Goal: Transaction & Acquisition: Download file/media

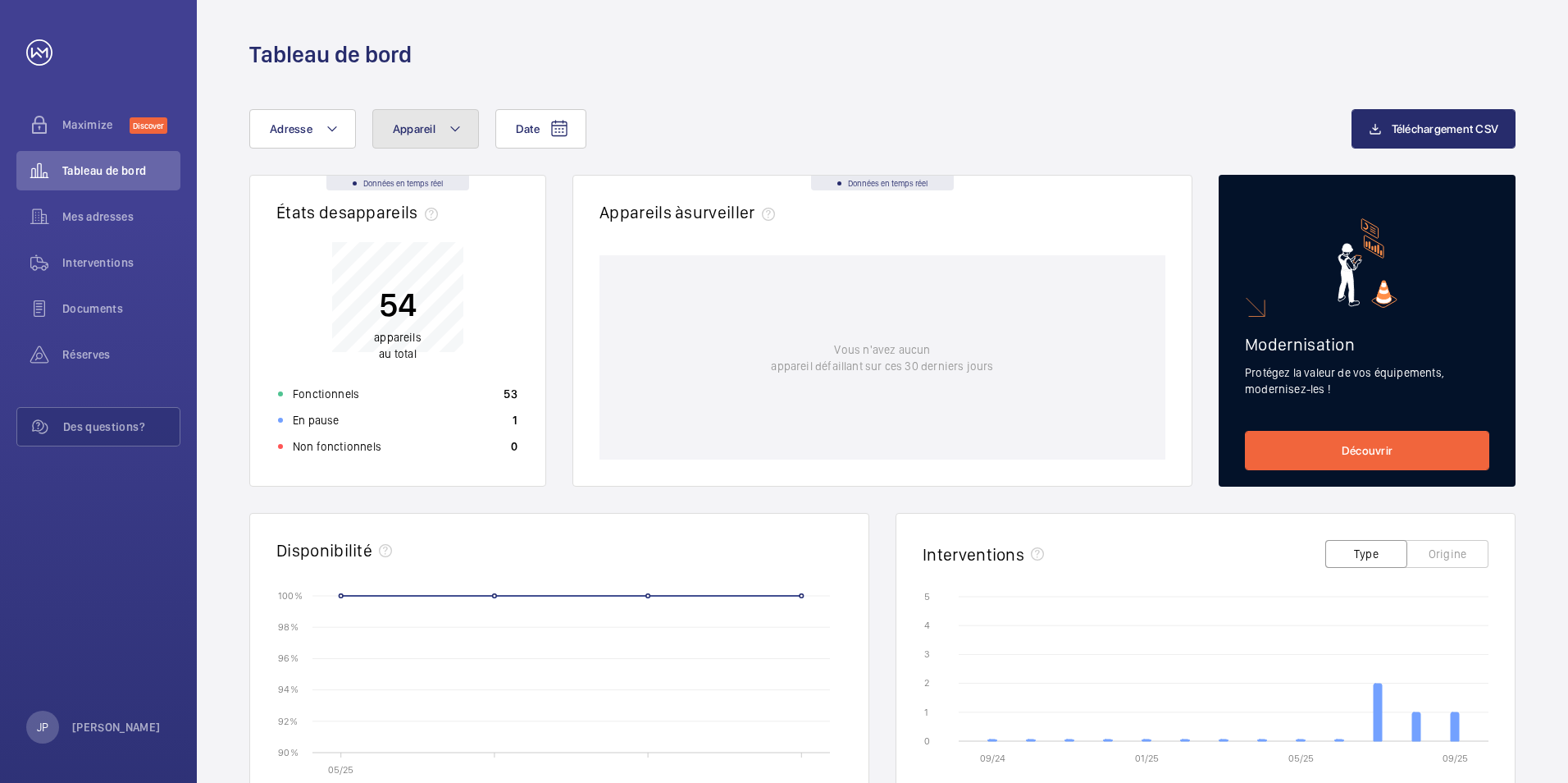
click at [453, 140] on button "Appareil" at bounding box center [425, 128] width 106 height 39
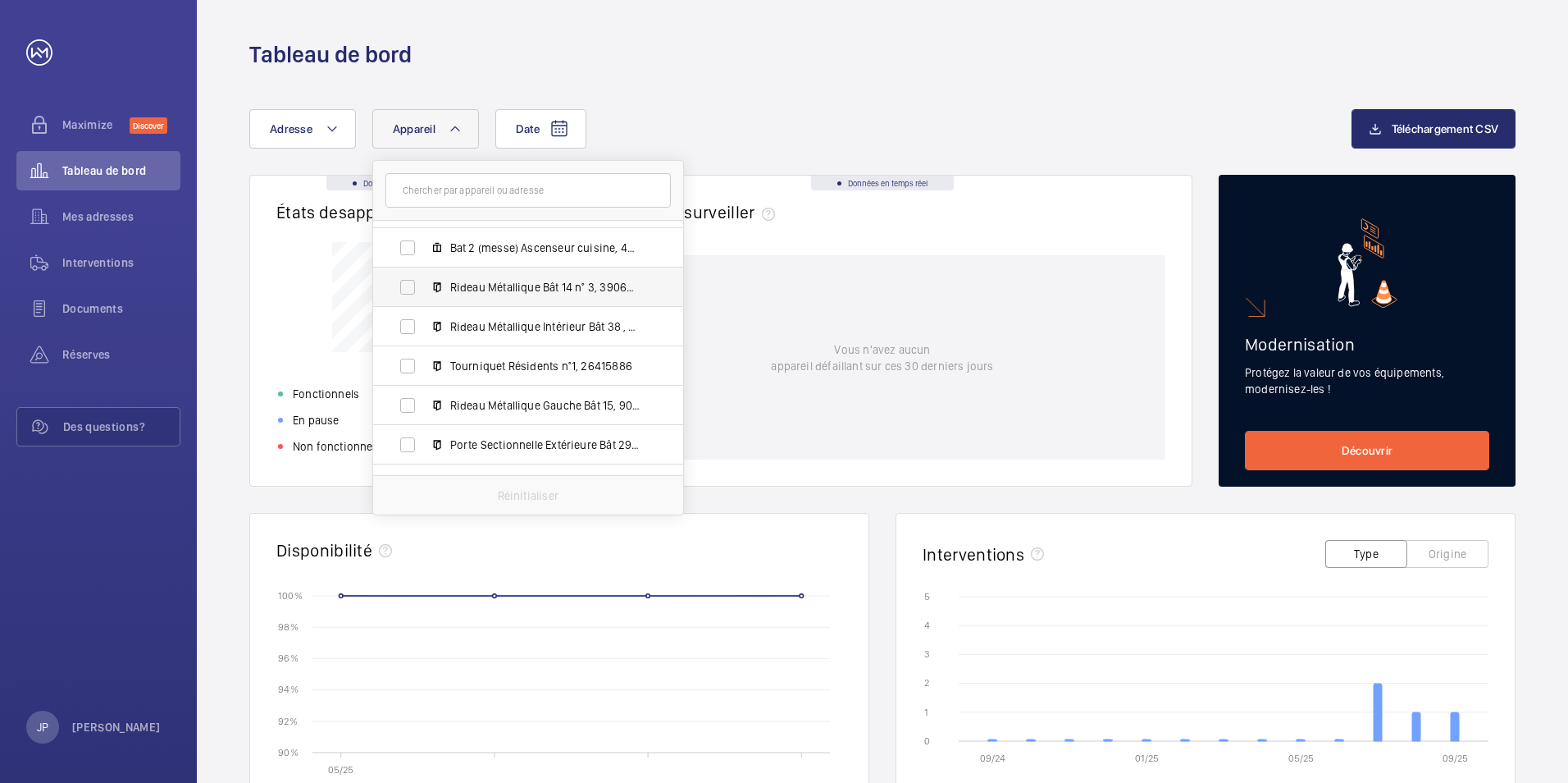
scroll to position [1067, 0]
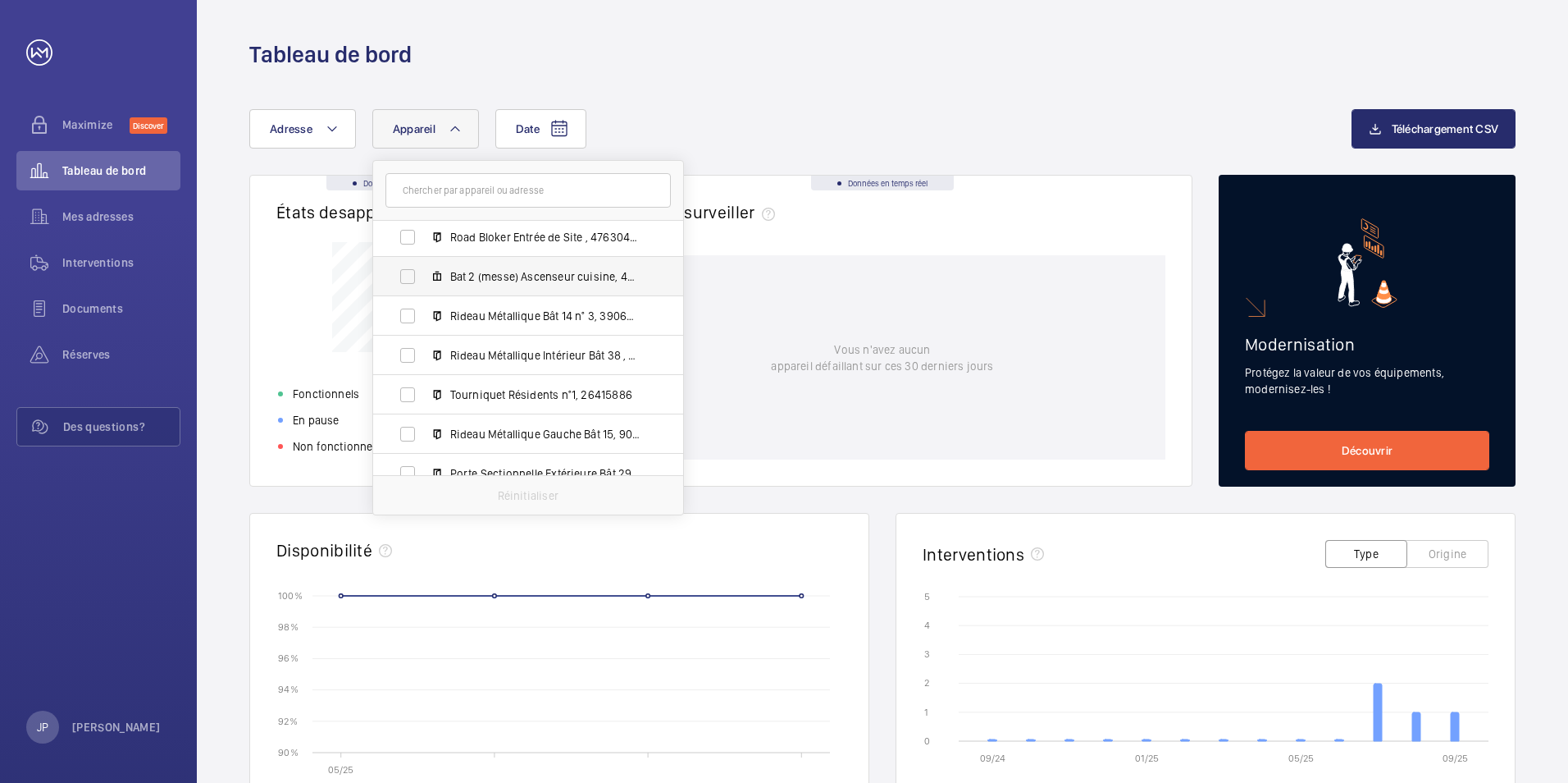
click at [441, 278] on mat-icon at bounding box center [437, 276] width 13 height 13
click at [424, 278] on input "Bat 2 (messe) Ascenseur cuisine, 49906363" at bounding box center [407, 276] width 33 height 33
checkbox input "true"
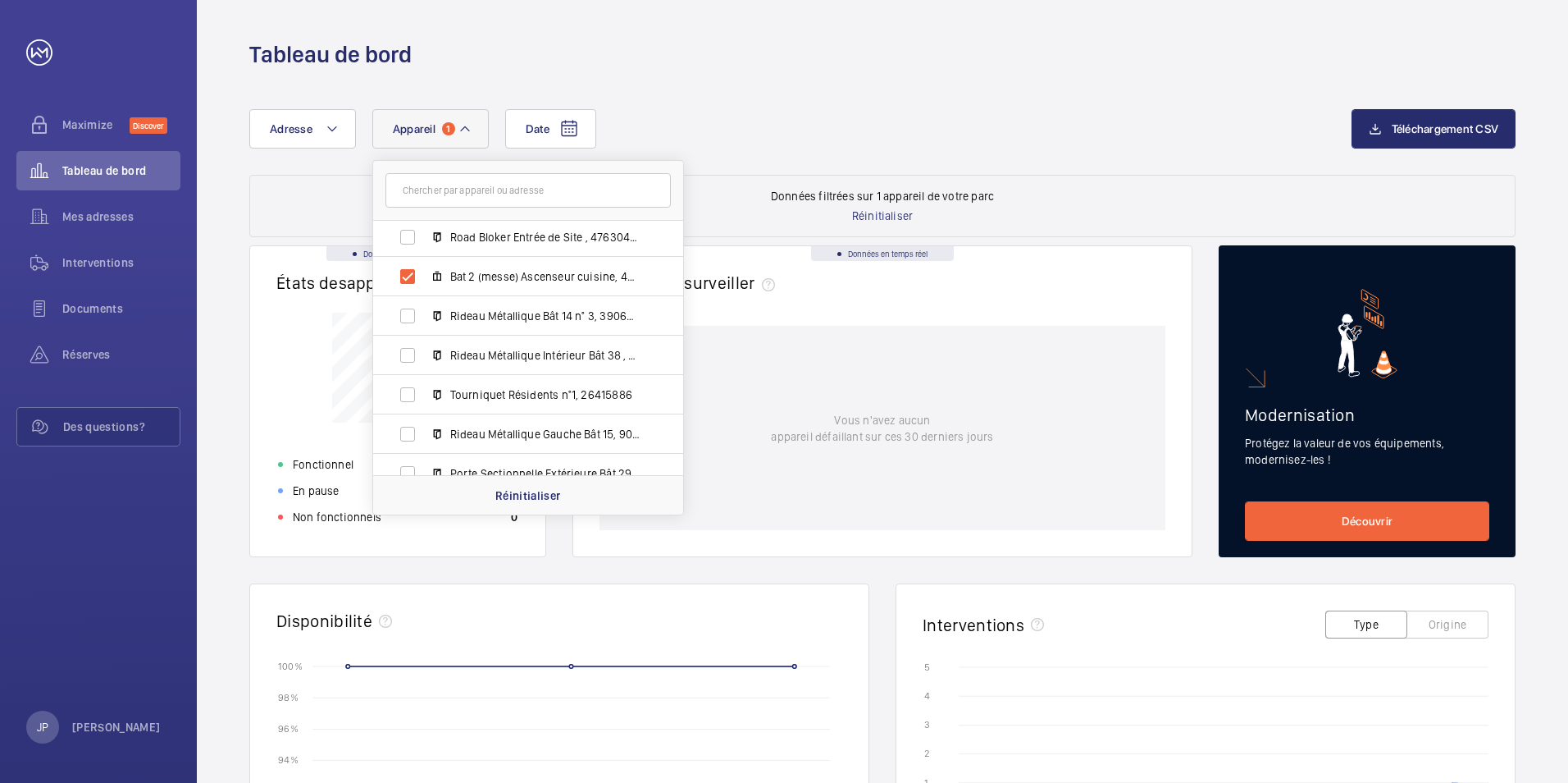
click at [822, 135] on div "Date Adresse Appareil 1 [GEOGRAPHIC_DATA] - 27 Bd de [GEOGRAPHIC_DATA] MALAKOFF…" at bounding box center [800, 128] width 1102 height 39
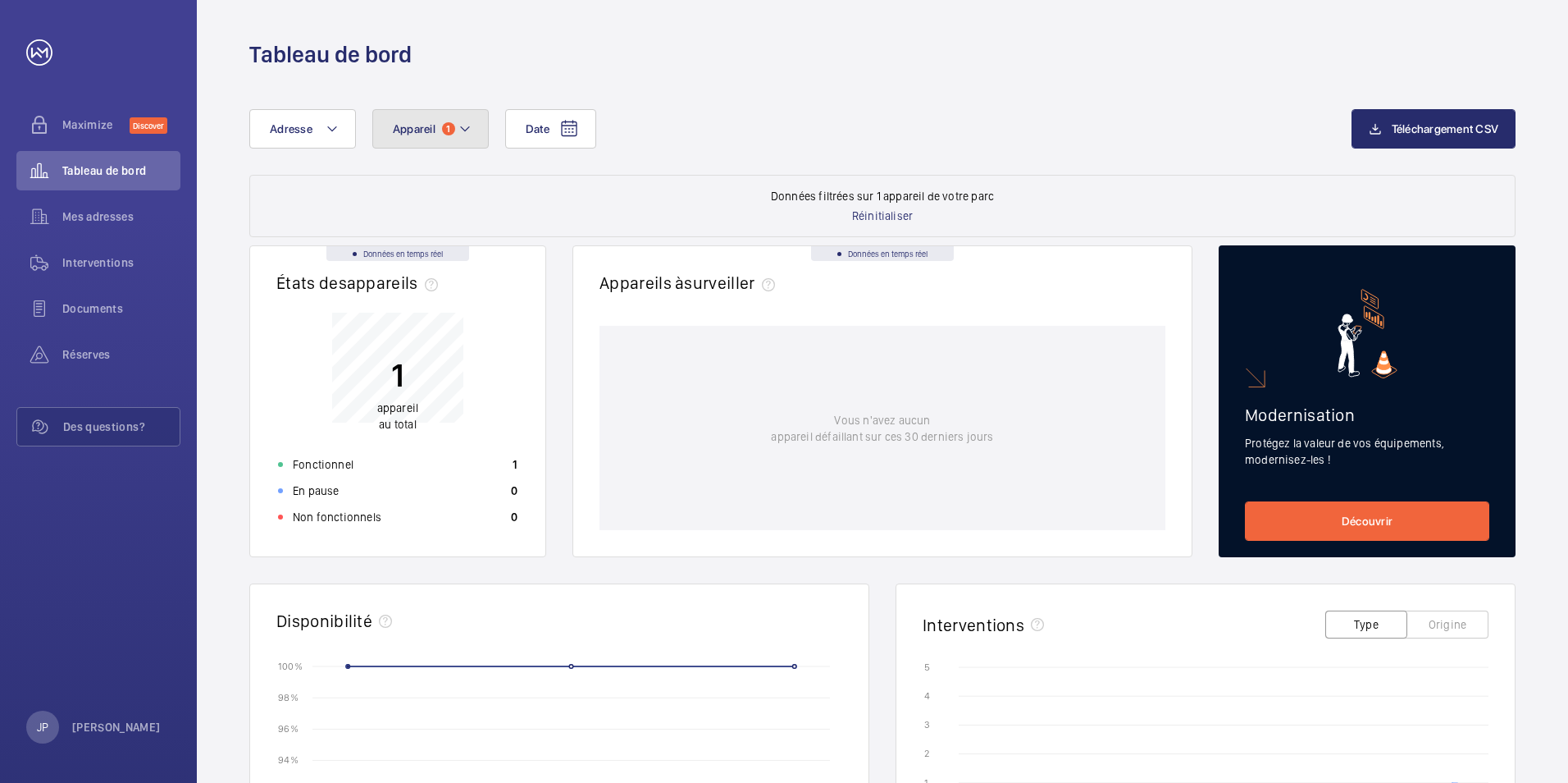
click at [470, 132] on mat-icon at bounding box center [465, 128] width 13 height 20
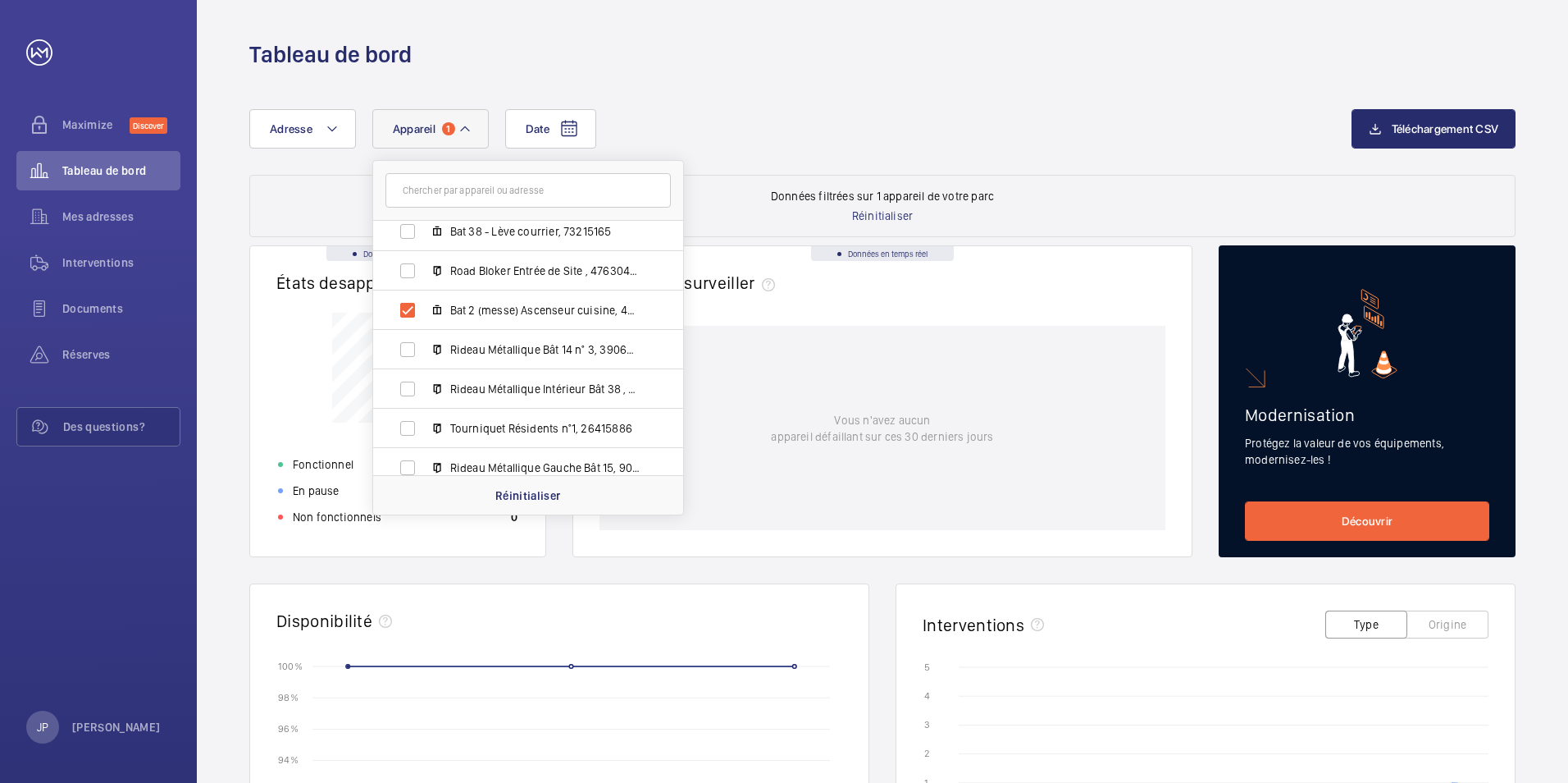
scroll to position [928, 0]
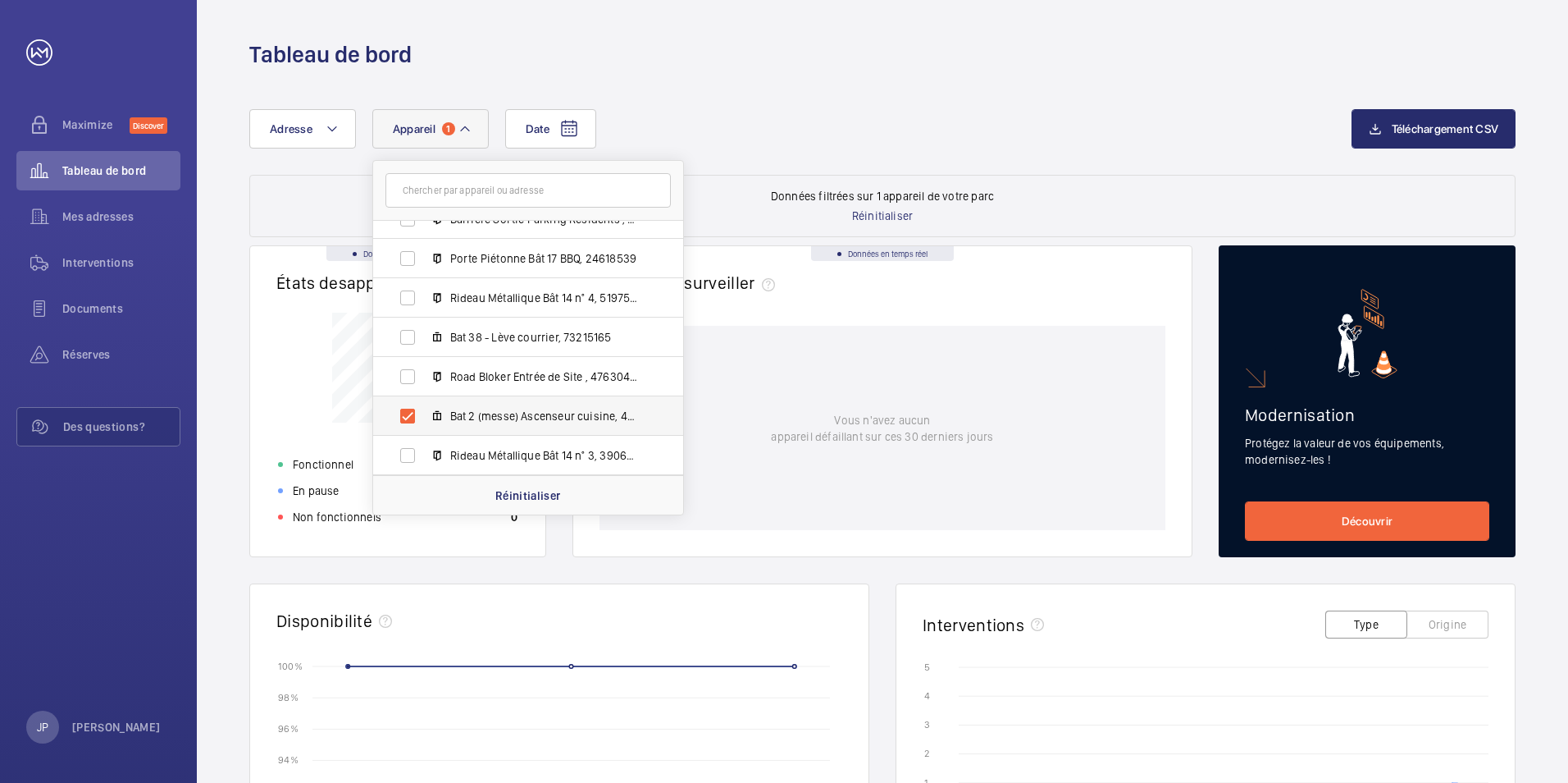
click at [404, 417] on label "Bat 2 (messe) Ascenseur cuisine, 49906363" at bounding box center [515, 416] width 284 height 39
click at [404, 417] on input "Bat 2 (messe) Ascenseur cuisine, 49906363" at bounding box center [407, 416] width 33 height 33
checkbox input "false"
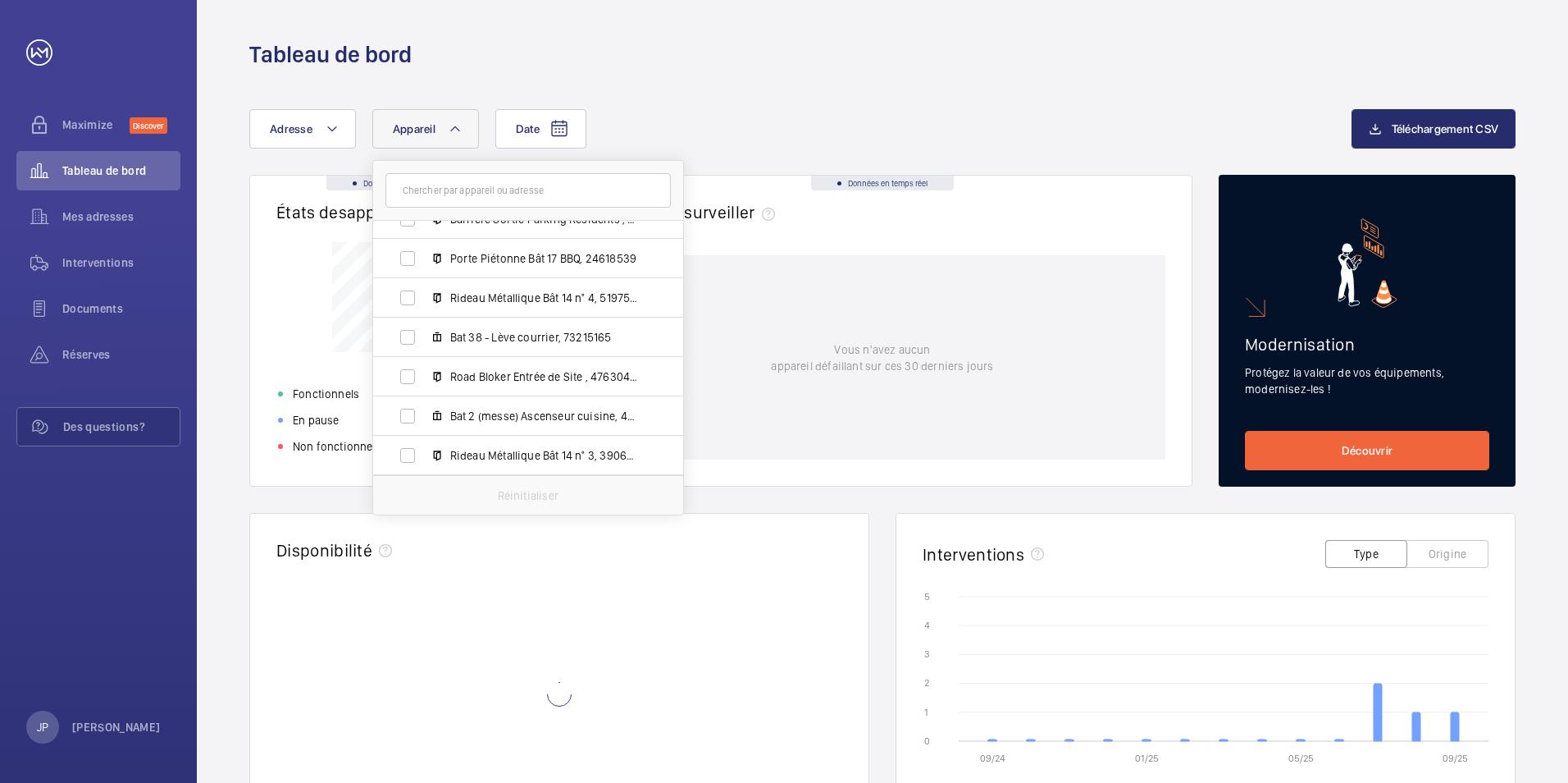
click at [838, 83] on div "Date Adresse Appareil [GEOGRAPHIC_DATA] - 27 Bd de [GEOGRAPHIC_DATA] MALAKOFF E…" at bounding box center [883, 636] width 1372 height 1132
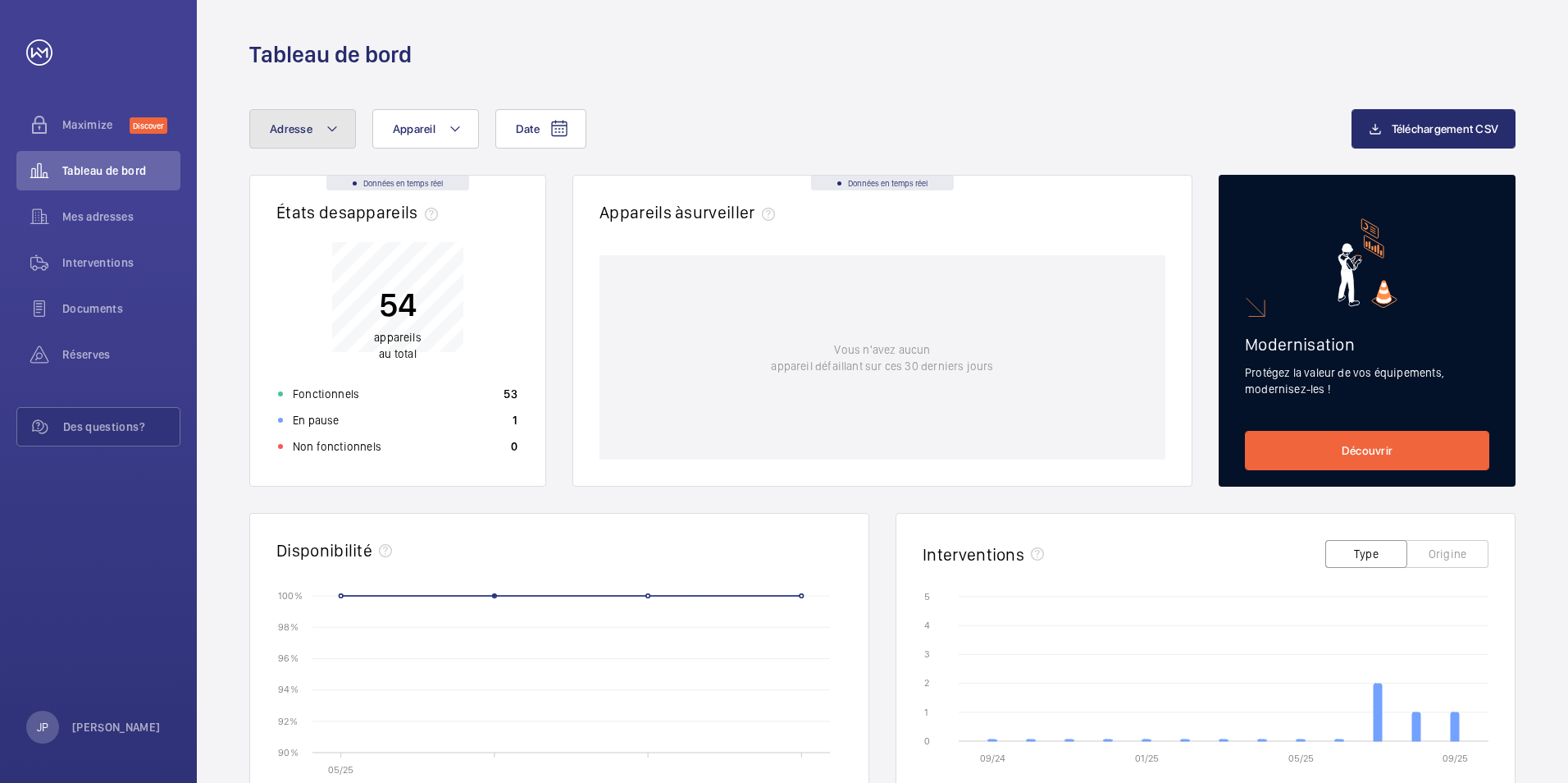
click at [325, 124] on mat-icon at bounding box center [331, 128] width 13 height 20
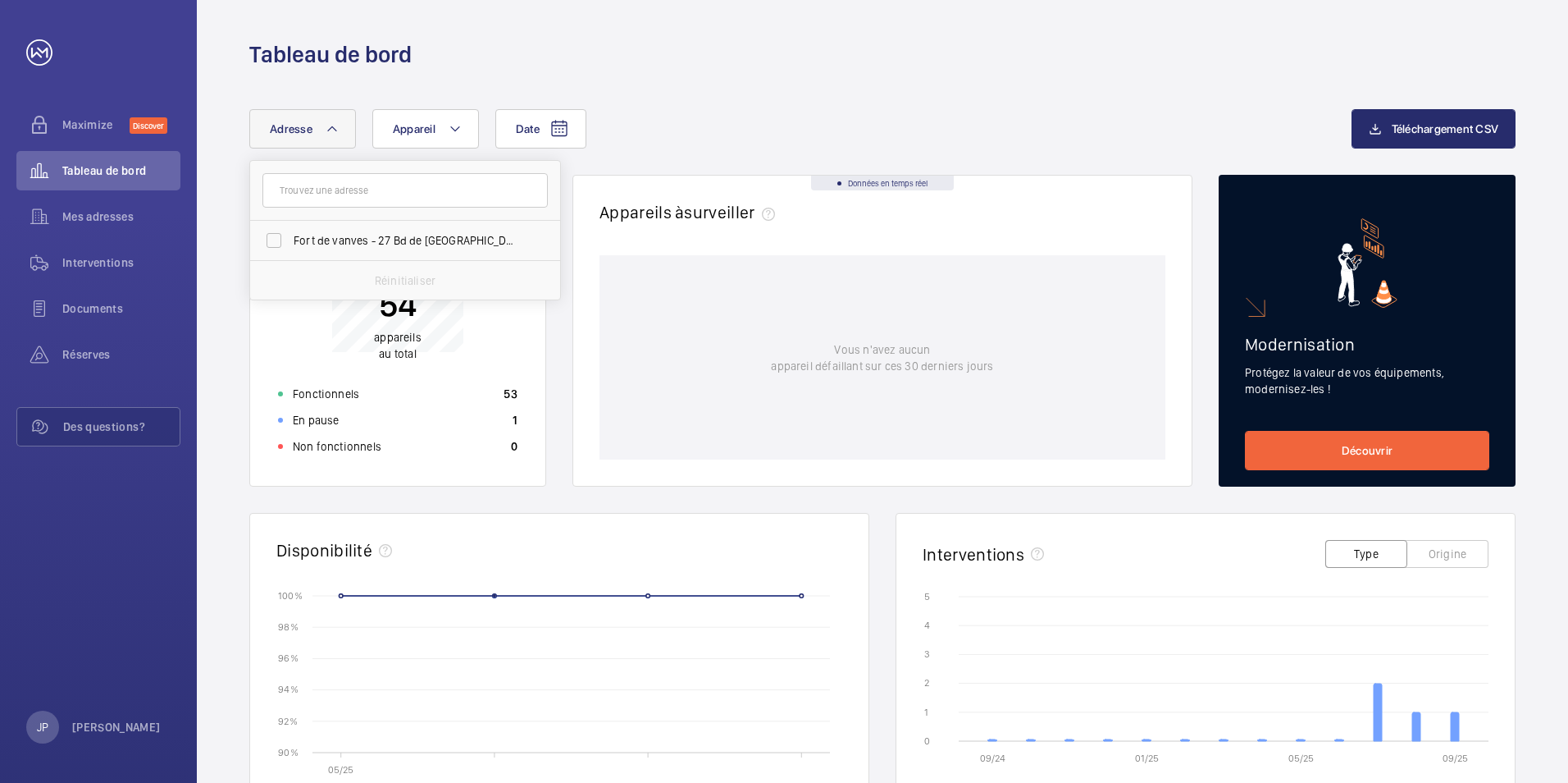
click at [672, 60] on div "Tableau de bord" at bounding box center [882, 54] width 1266 height 31
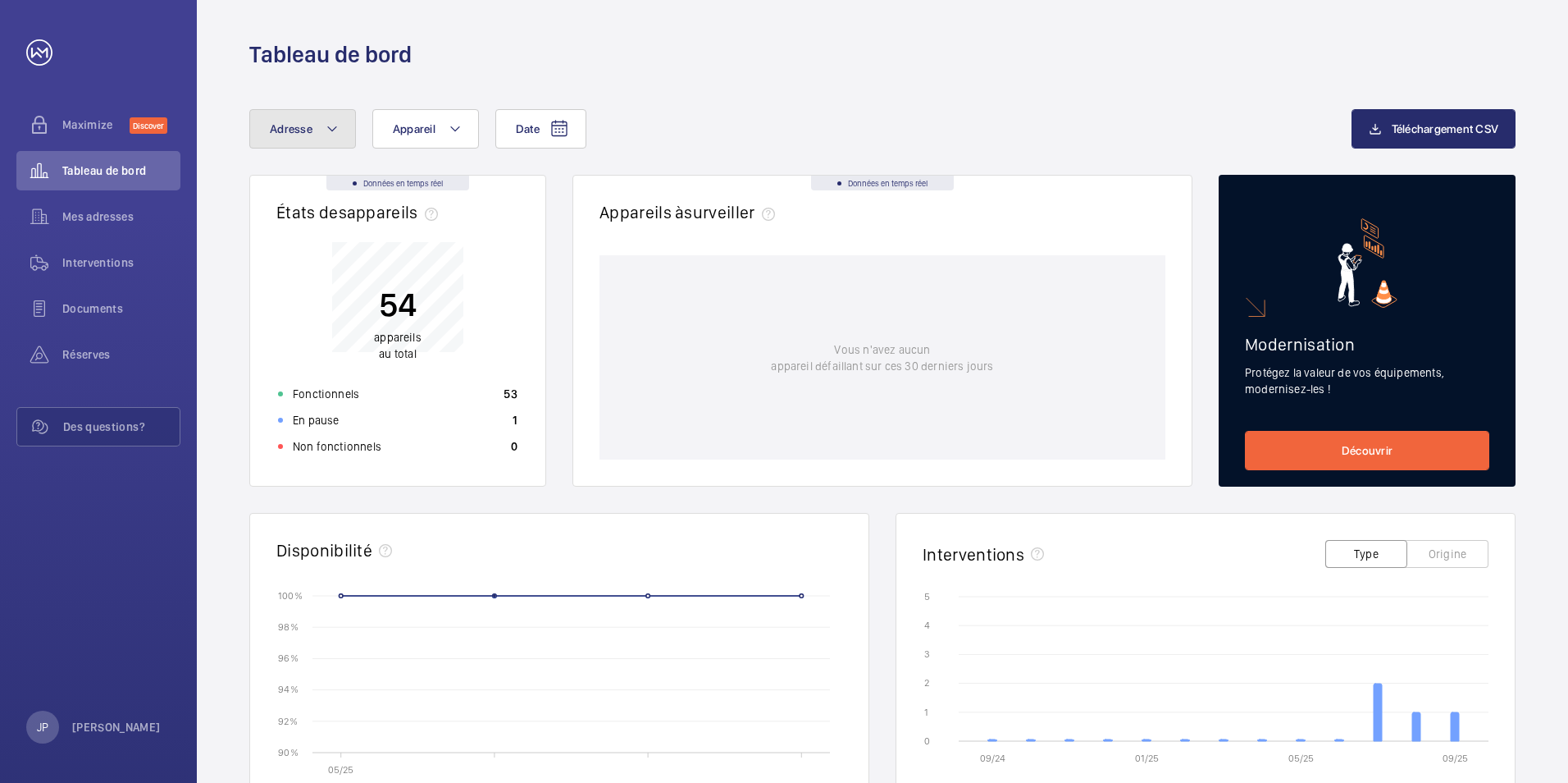
click at [316, 129] on button "Adresse" at bounding box center [302, 128] width 106 height 39
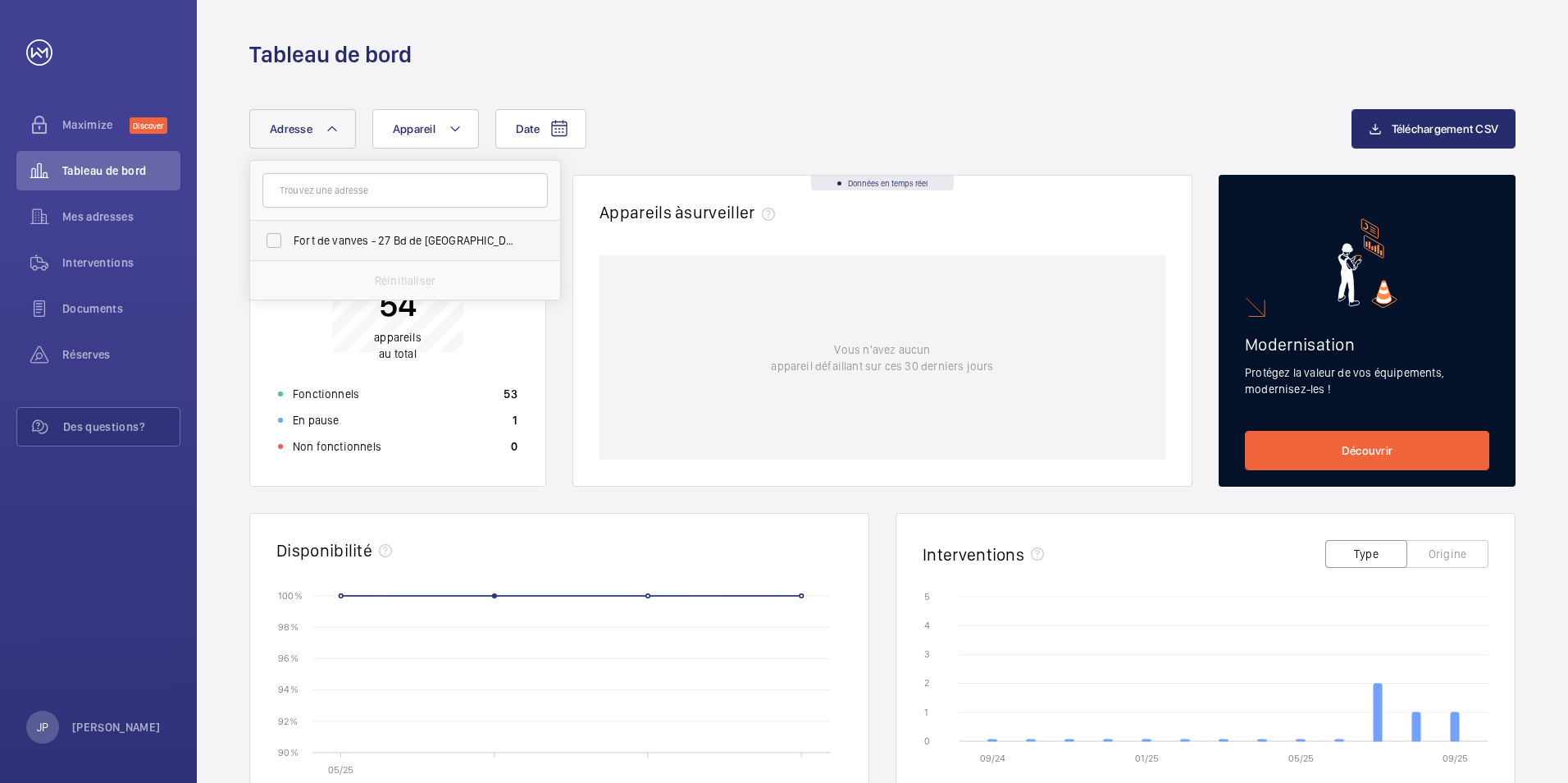
click at [277, 241] on label "Fort de vanves - 27 Bd de [GEOGRAPHIC_DATA], MALAKOFF 92240" at bounding box center [393, 241] width 286 height 39
click at [277, 241] on input "Fort de vanves - 27 Bd de [GEOGRAPHIC_DATA], MALAKOFF 92240" at bounding box center [274, 240] width 33 height 33
checkbox input "true"
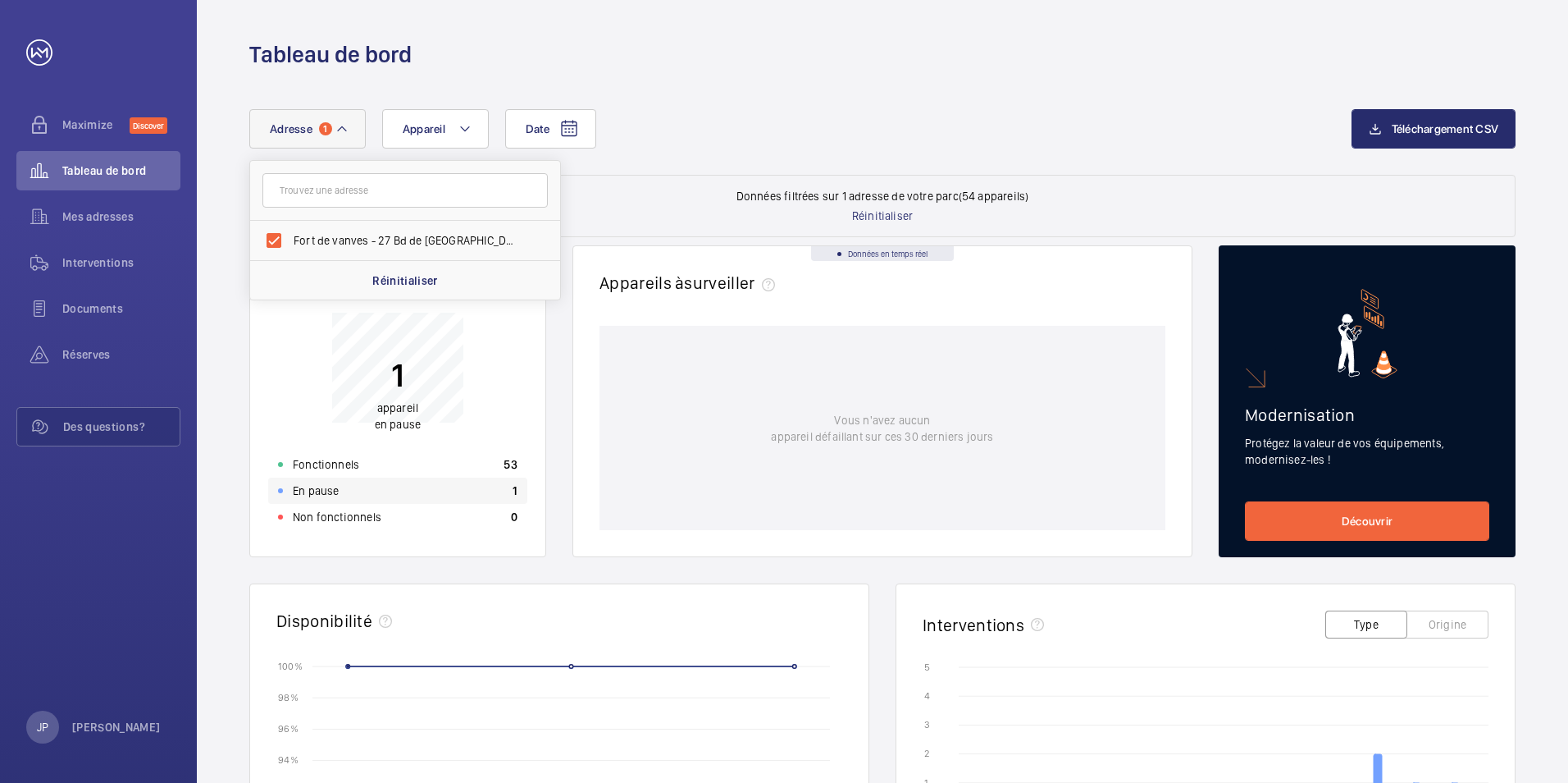
click at [328, 494] on p "En pause" at bounding box center [316, 491] width 46 height 16
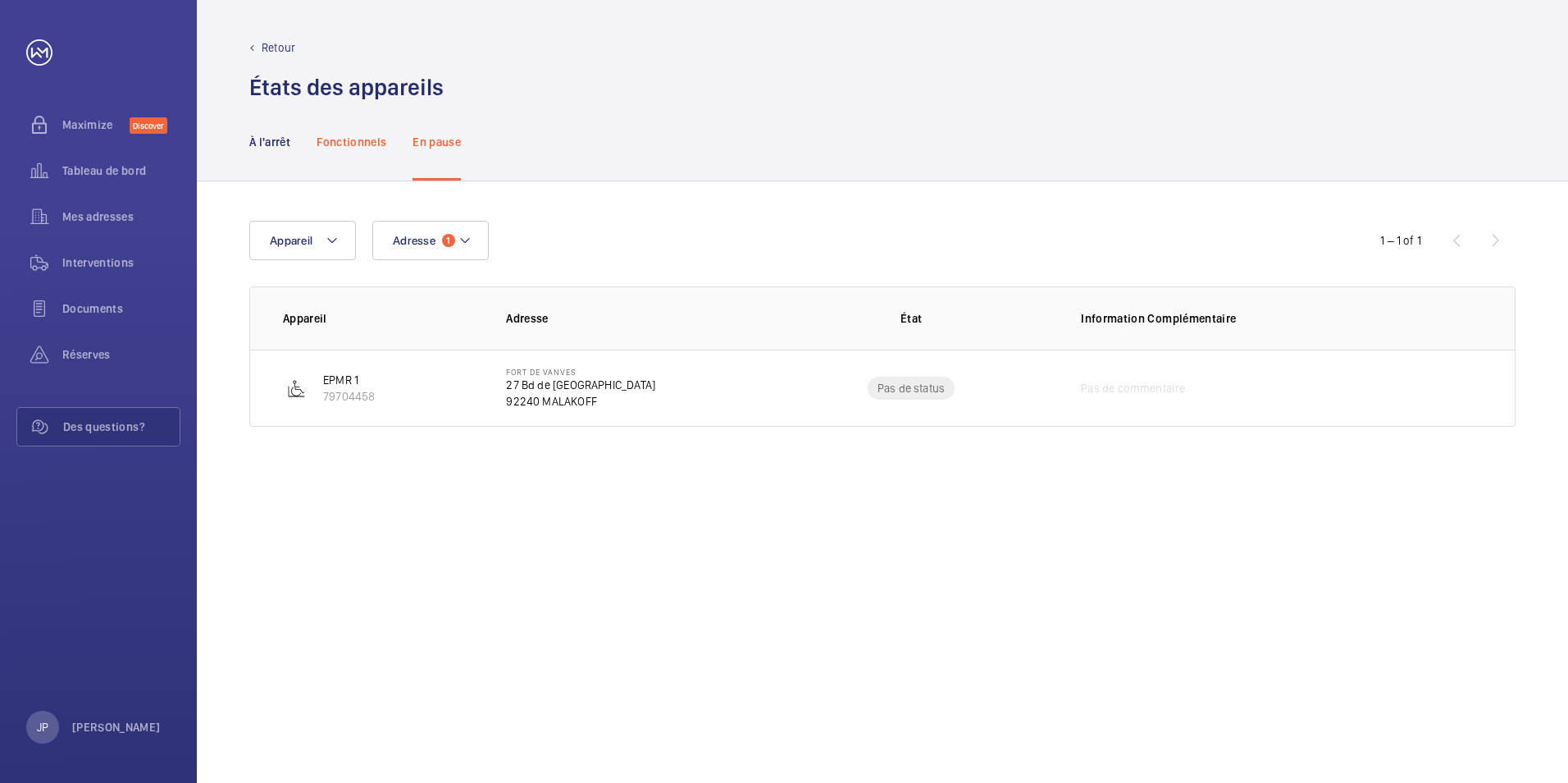
click at [349, 143] on p "Fonctionnels" at bounding box center [352, 141] width 70 height 16
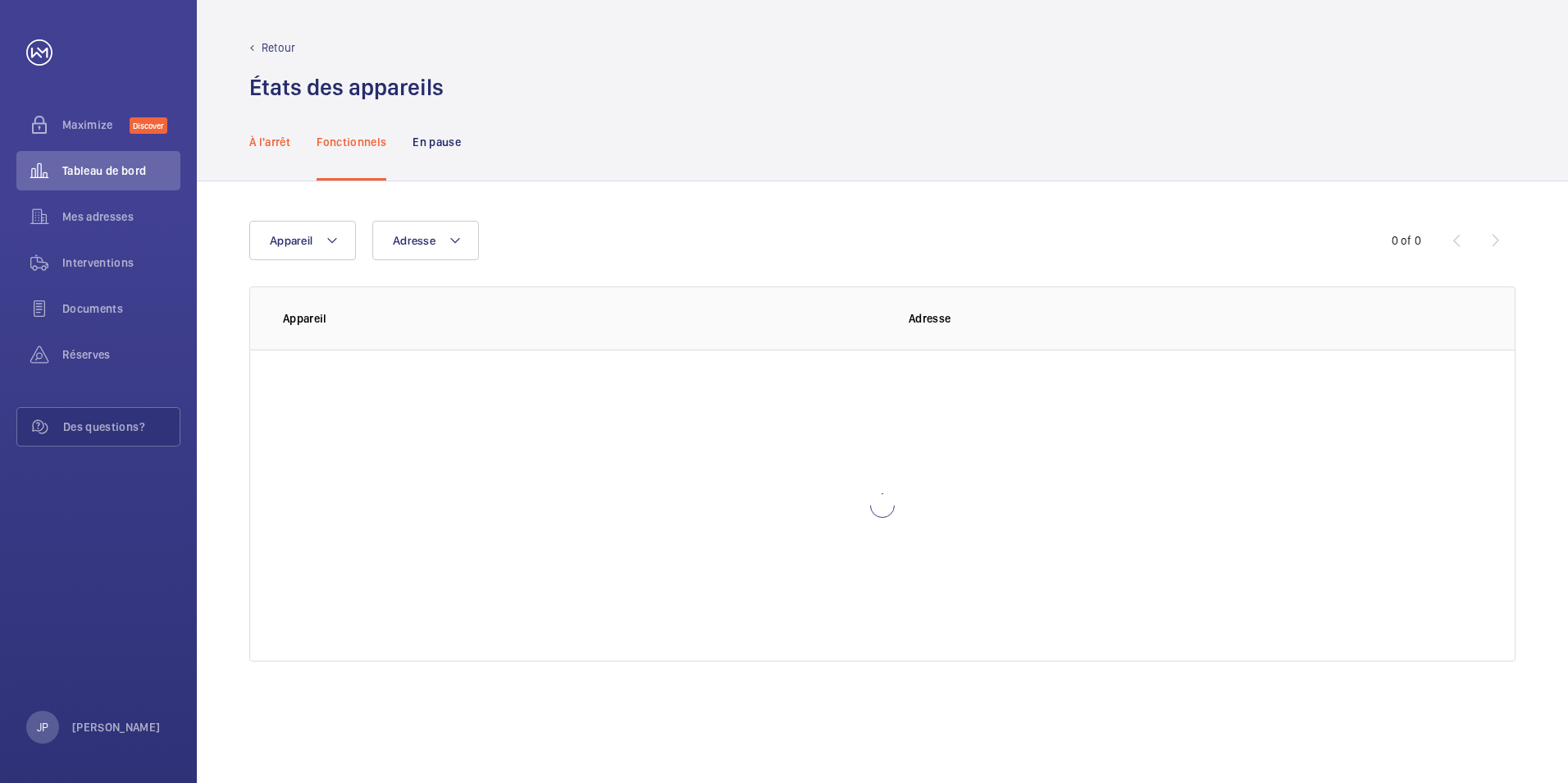
click at [283, 145] on p "À l'arrêt" at bounding box center [269, 141] width 41 height 16
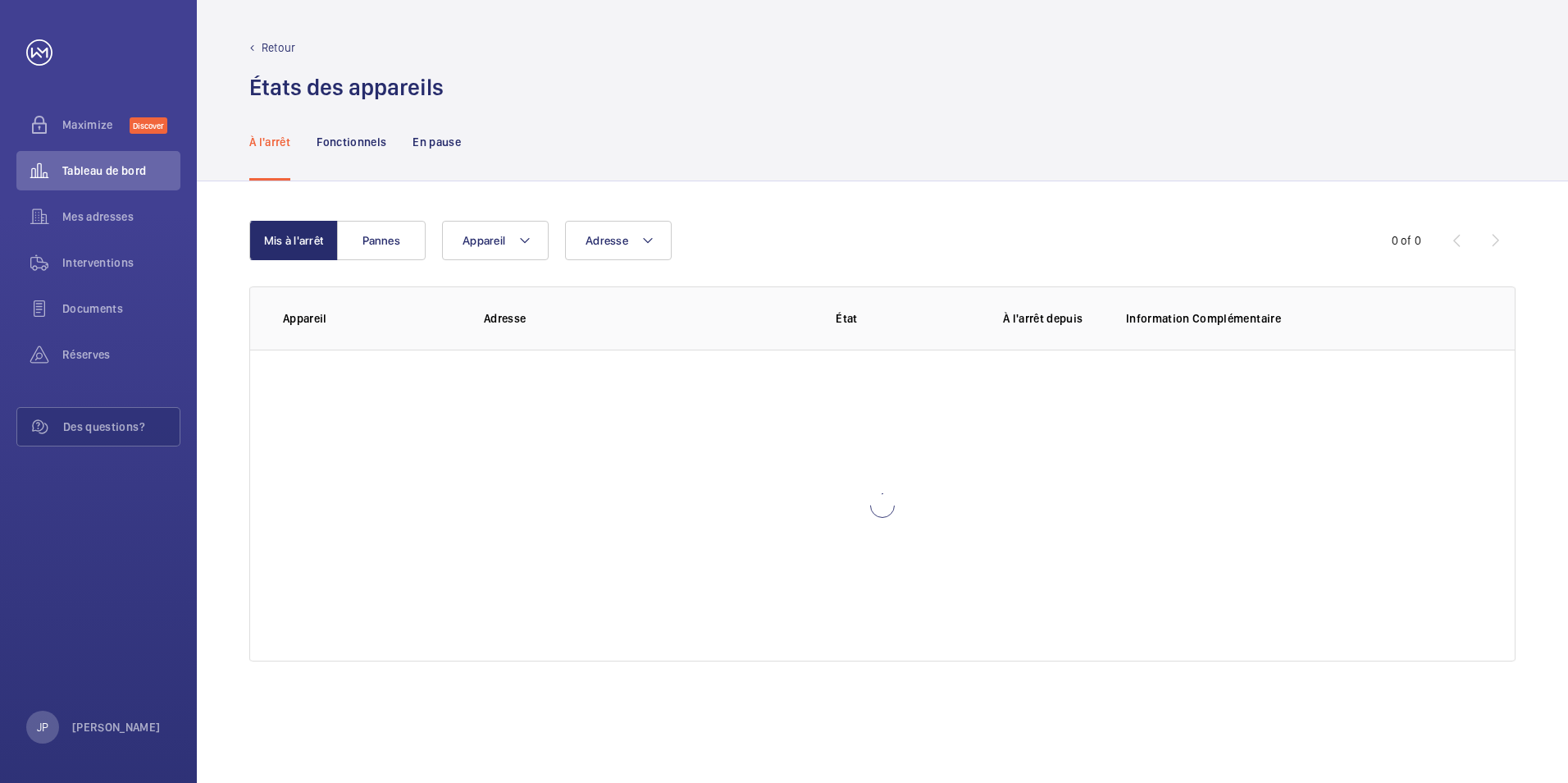
click at [294, 105] on nav "À l'arrêt Fonctionnels En pause" at bounding box center [354, 142] width 212 height 78
click at [259, 39] on div "Retour" at bounding box center [882, 47] width 1266 height 16
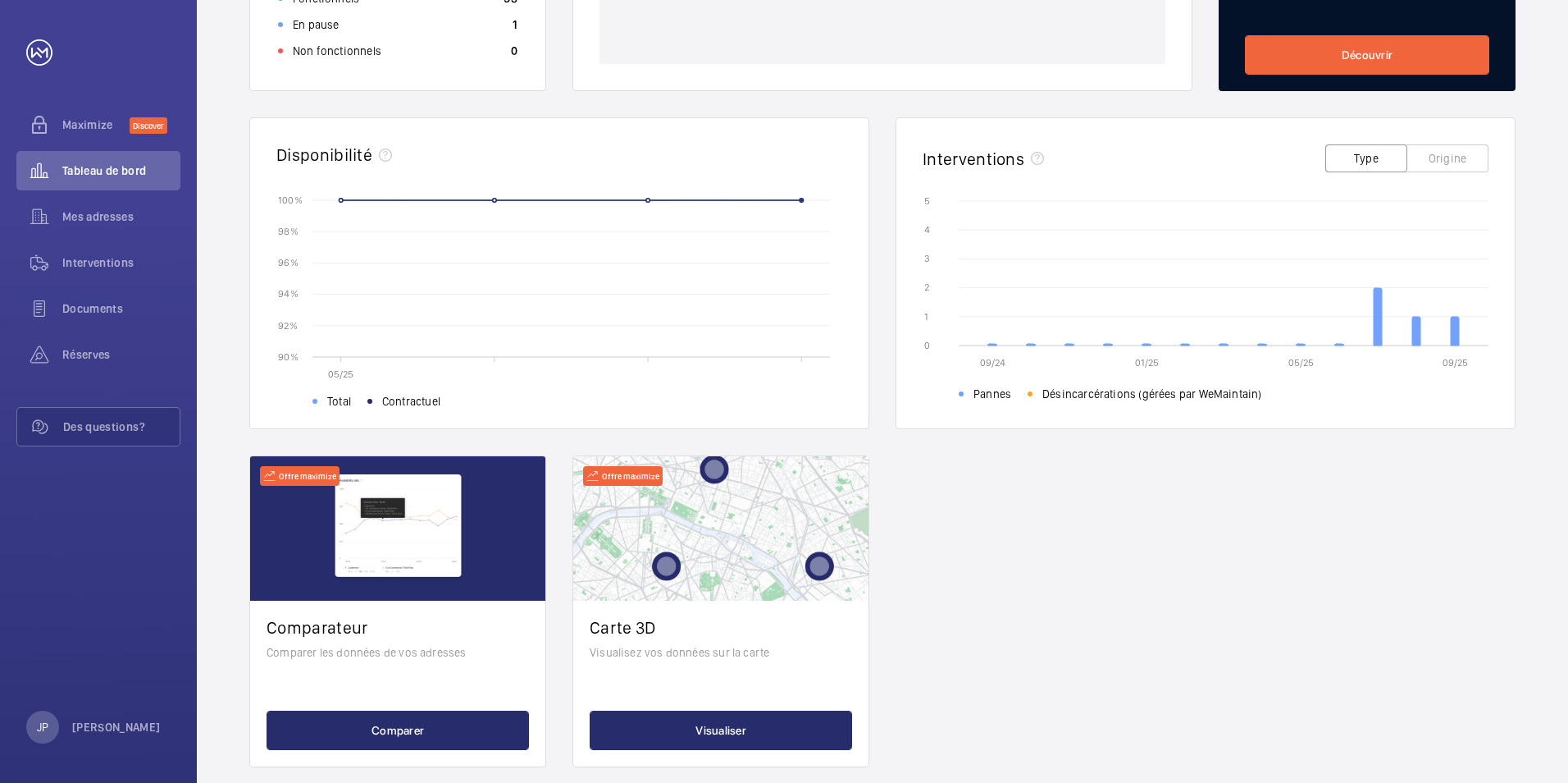
scroll to position [419, 0]
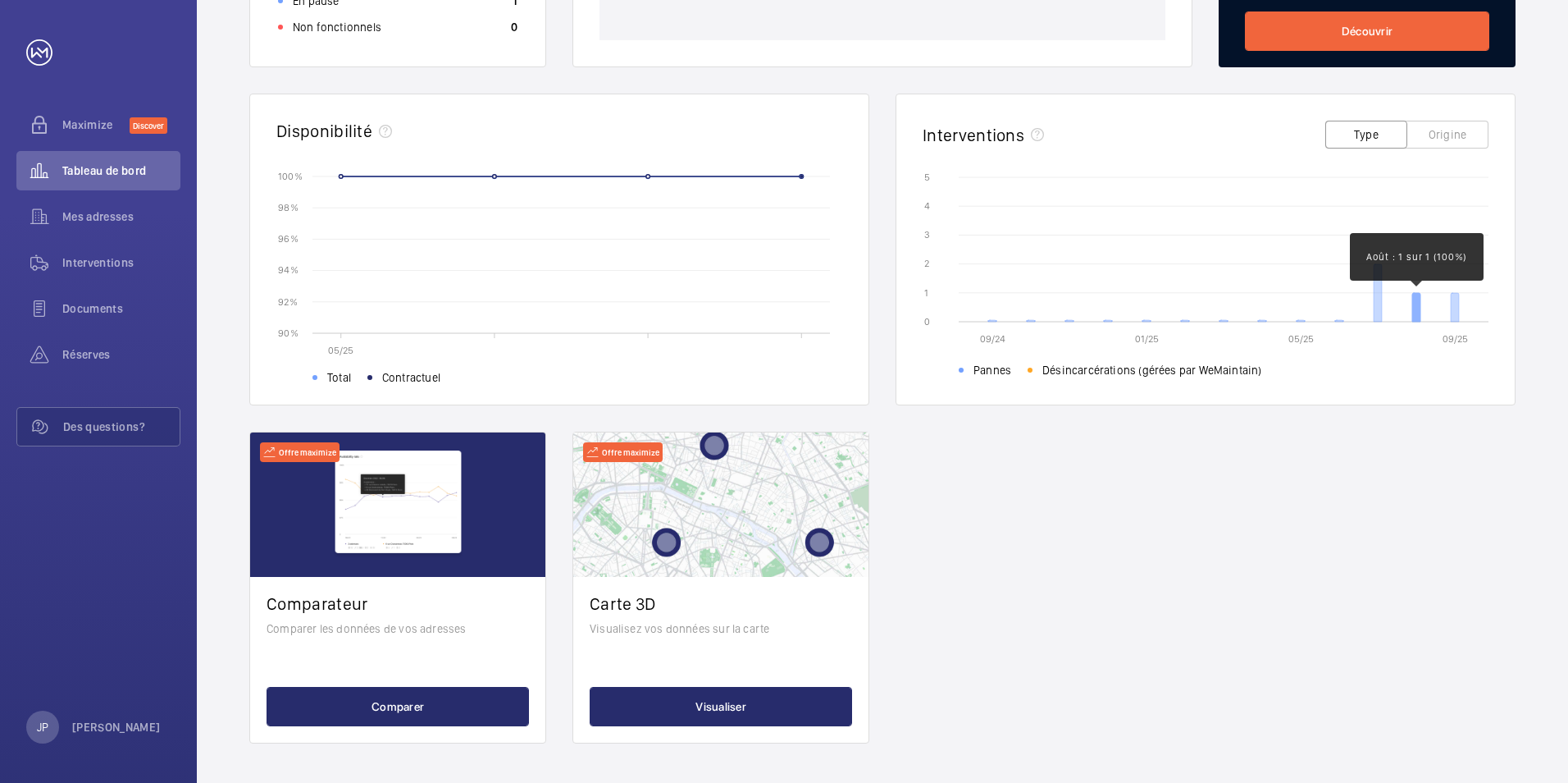
click at [1419, 309] on icon at bounding box center [1417, 308] width 8 height 29
click at [1455, 312] on icon at bounding box center [1455, 308] width 8 height 29
click at [93, 272] on div "Interventions" at bounding box center [98, 263] width 164 height 39
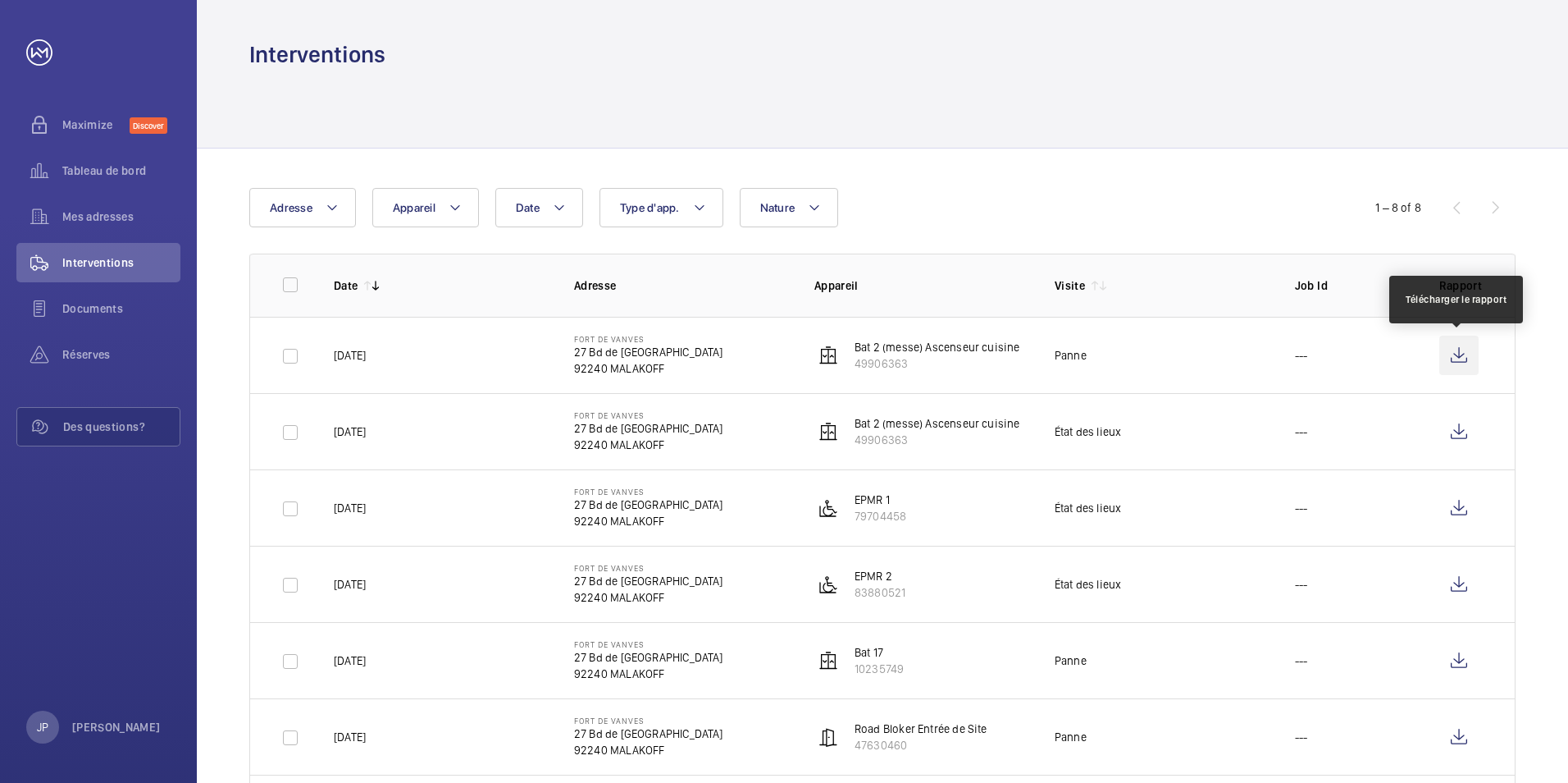
click at [1458, 358] on wm-front-icon-button at bounding box center [1459, 355] width 39 height 39
